Goal: Transaction & Acquisition: Subscribe to service/newsletter

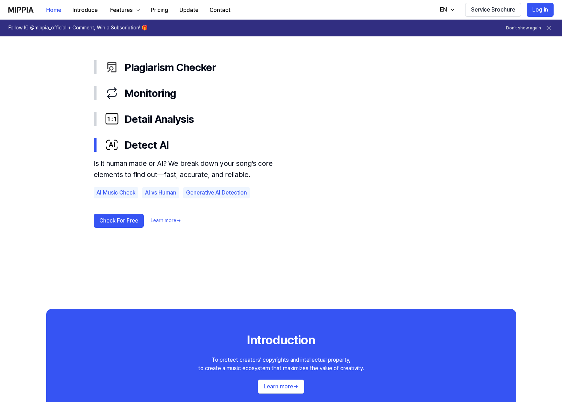
scroll to position [392, 0]
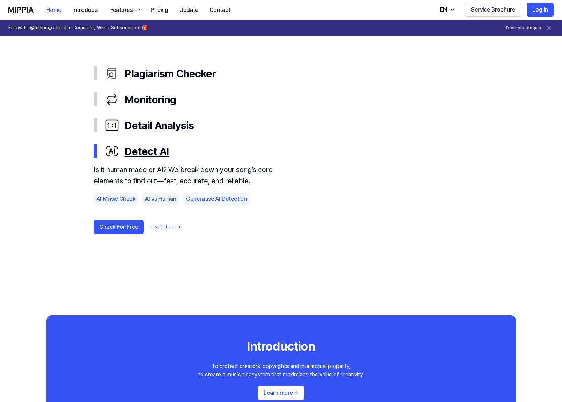
click at [155, 152] on div "Detect AI" at bounding box center [287, 151] width 364 height 15
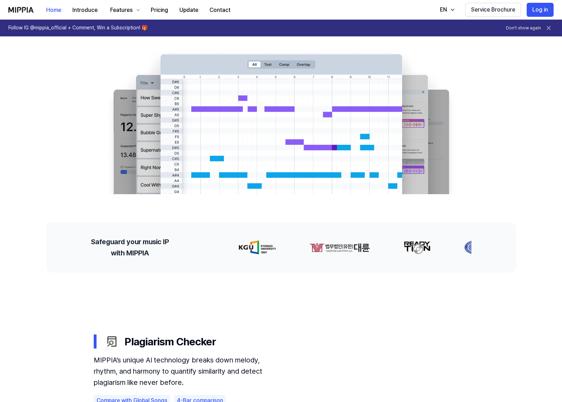
scroll to position [0, 0]
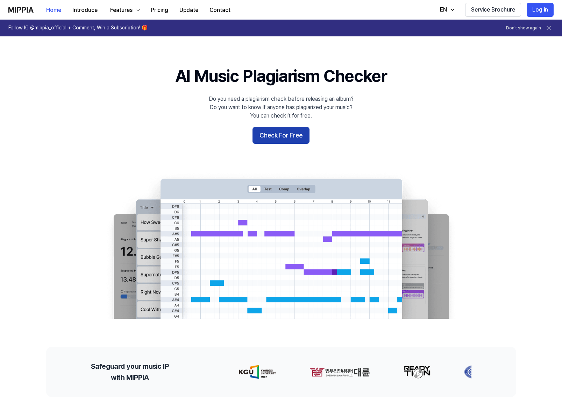
click at [277, 137] on button "Check For Free" at bounding box center [281, 135] width 57 height 17
click at [156, 11] on button "Pricing" at bounding box center [159, 10] width 29 height 14
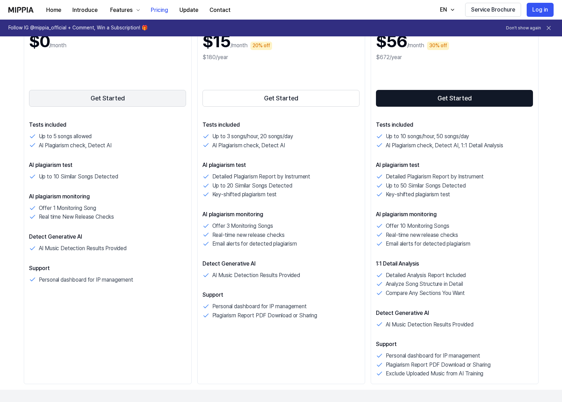
scroll to position [122, 0]
